Goal: Transaction & Acquisition: Purchase product/service

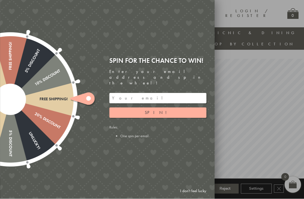
scroll to position [2, 0]
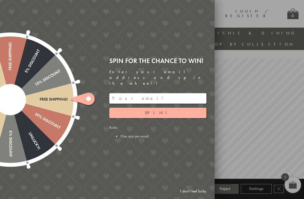
click at [147, 93] on input "email" at bounding box center [157, 98] width 97 height 10
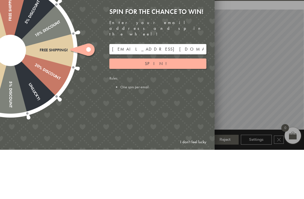
click at [165, 108] on button "Spin!" at bounding box center [157, 113] width 97 height 10
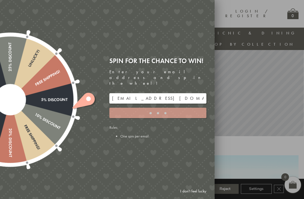
type input "GHM9BH6T"
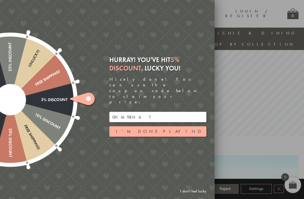
click at [194, 191] on link "I don't feel lucky" at bounding box center [193, 191] width 32 height 10
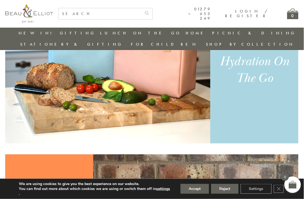
scroll to position [402, 5]
click at [270, 60] on div "Lunch & Hydration On The Go" at bounding box center [255, 62] width 76 height 50
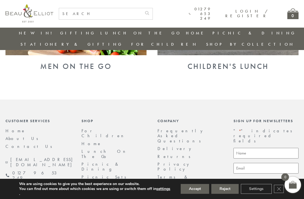
scroll to position [561, 0]
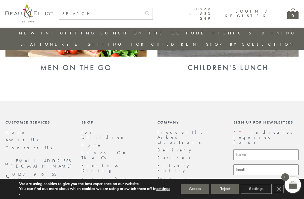
click at [278, 193] on icon "Close GDPR Cookie Banner" at bounding box center [279, 189] width 10 height 8
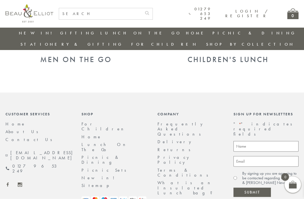
scroll to position [569, 0]
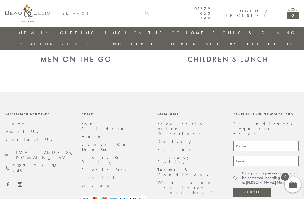
click at [104, 142] on link "Lunch On The Go" at bounding box center [105, 147] width 48 height 11
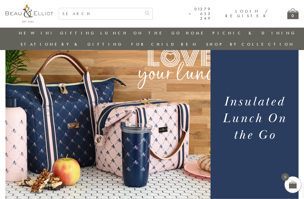
scroll to position [27, 0]
click at [271, 116] on h1 "Insulated Lunch On the Go" at bounding box center [254, 118] width 79 height 50
click at [265, 126] on h1 "Insulated Lunch On the Go" at bounding box center [254, 118] width 79 height 50
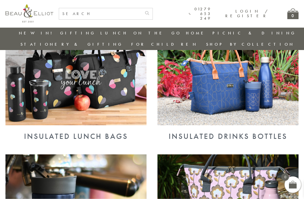
scroll to position [229, 0]
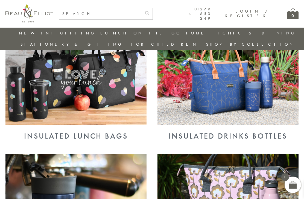
click at [66, 132] on div "Insulated Lunch Bags" at bounding box center [75, 136] width 141 height 9
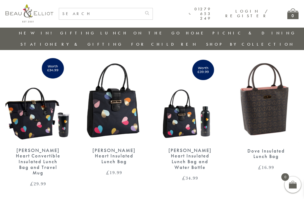
scroll to position [784, 5]
click at [176, 100] on img at bounding box center [190, 100] width 65 height 84
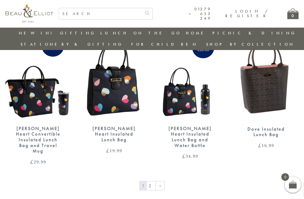
scroll to position [806, 5]
click at [149, 181] on link "2" at bounding box center [151, 185] width 9 height 9
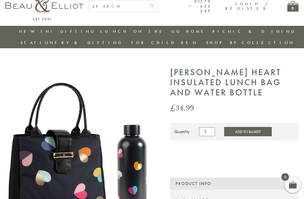
scroll to position [73, 0]
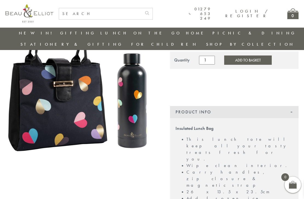
click at [94, 108] on img at bounding box center [80, 84] width 150 height 177
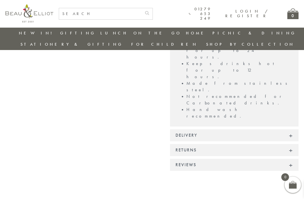
scroll to position [271, 0]
